Goal: Task Accomplishment & Management: Manage account settings

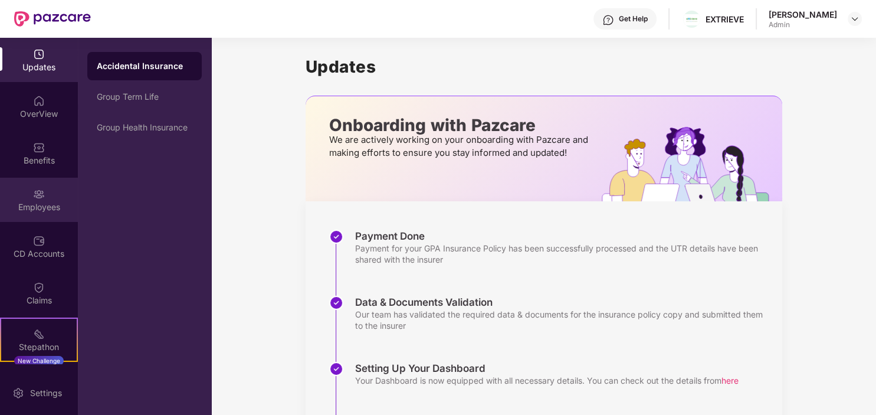
click at [39, 197] on img at bounding box center [39, 194] width 12 height 12
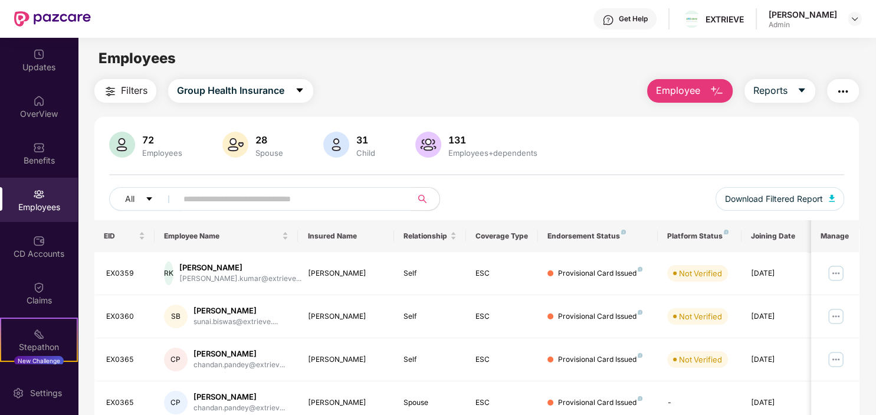
click at [207, 201] on input "text" at bounding box center [290, 199] width 212 height 18
click at [833, 273] on img at bounding box center [836, 273] width 19 height 19
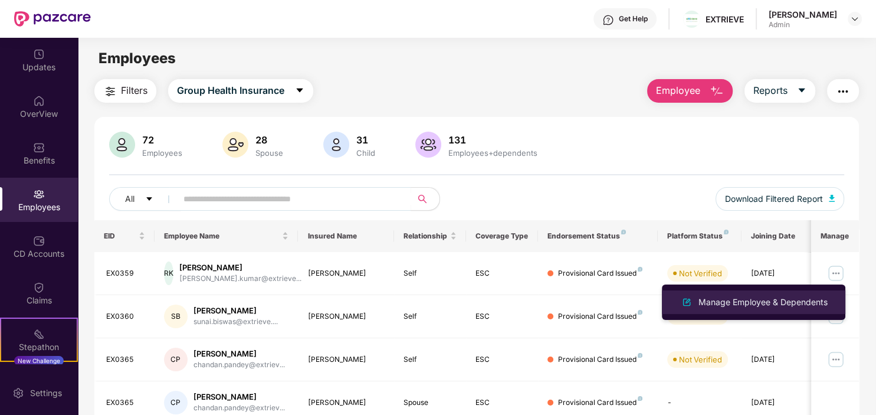
click at [738, 301] on div "Manage Employee & Dependents" at bounding box center [763, 302] width 134 height 13
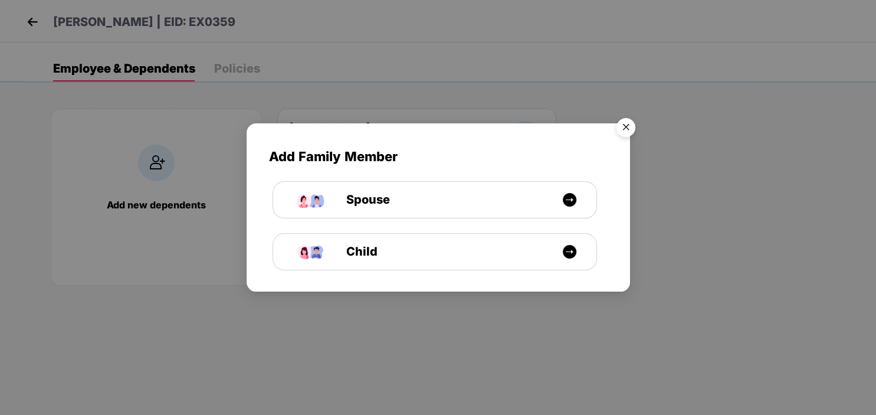
click at [623, 124] on img "Close" at bounding box center [626, 129] width 33 height 33
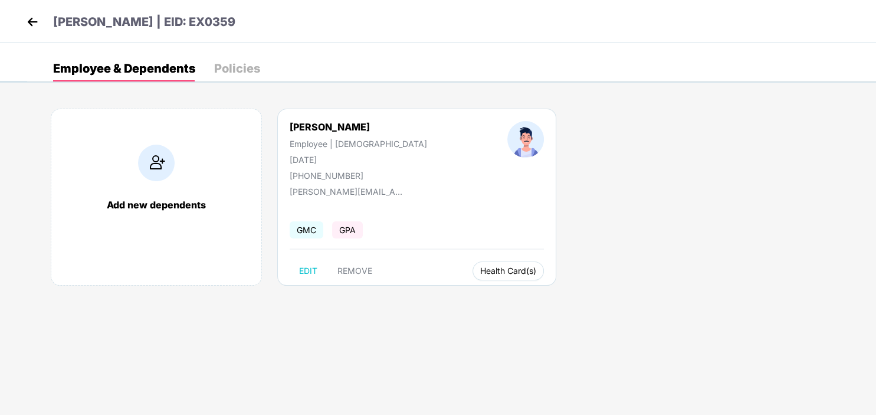
click at [480, 269] on span "Health Card(s)" at bounding box center [508, 271] width 56 height 6
click at [480, 271] on span "Health Card(s)" at bounding box center [508, 271] width 56 height 6
click at [512, 294] on img at bounding box center [513, 295] width 12 height 12
click at [28, 22] on img at bounding box center [33, 22] width 18 height 18
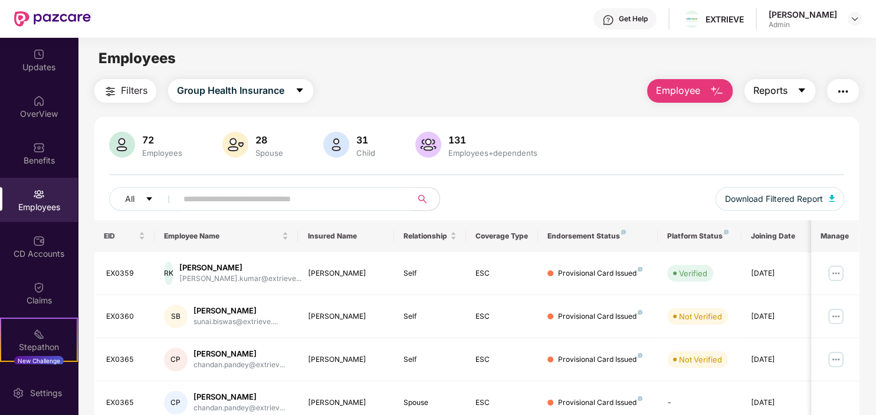
click at [799, 89] on icon "caret-down" at bounding box center [801, 90] width 9 height 9
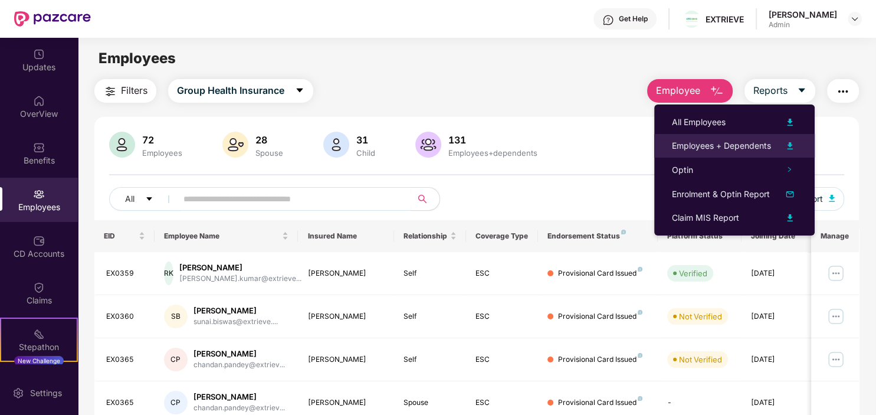
click at [790, 145] on img at bounding box center [790, 146] width 14 height 14
